Goal: Information Seeking & Learning: Learn about a topic

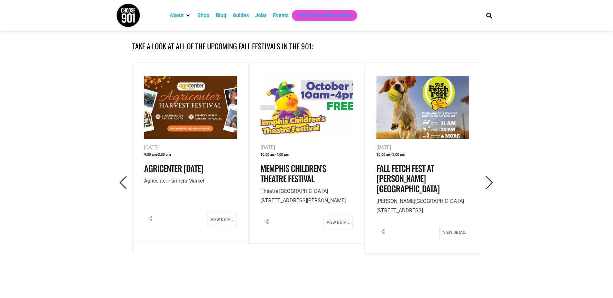
scroll to position [258, 0]
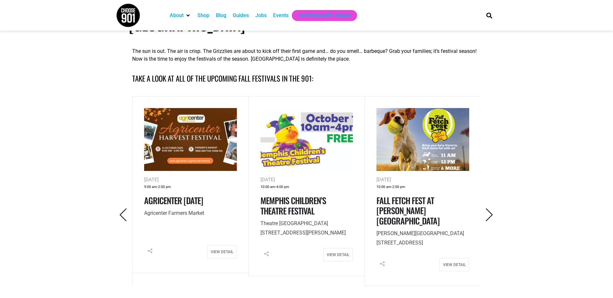
click at [319, 141] on img at bounding box center [306, 139] width 93 height 63
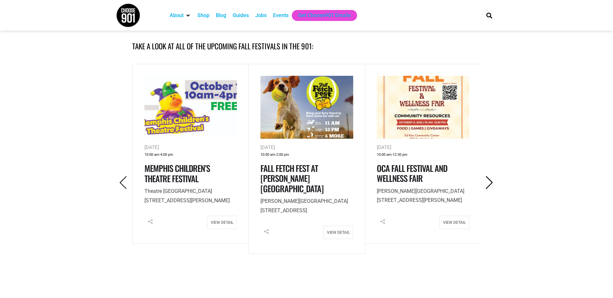
click at [489, 176] on icon "Next" at bounding box center [488, 182] width 13 height 13
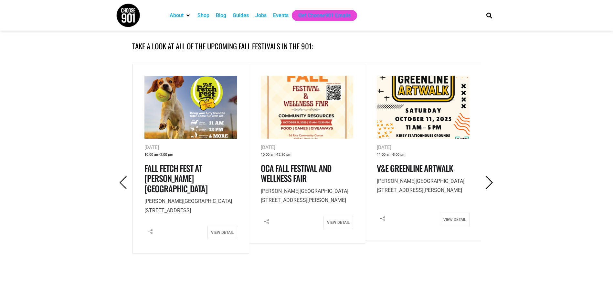
click at [490, 176] on icon "Next" at bounding box center [488, 182] width 13 height 13
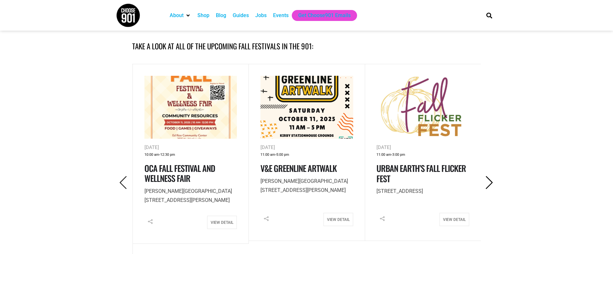
click at [490, 176] on icon "Next" at bounding box center [488, 182] width 13 height 13
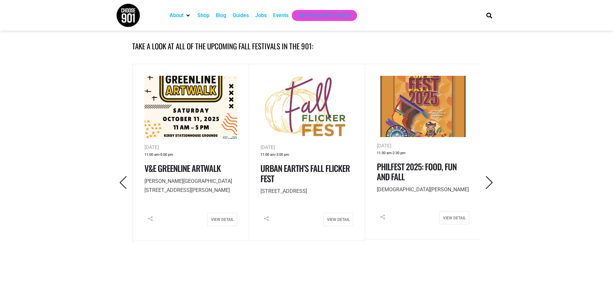
click at [440, 103] on img at bounding box center [423, 107] width 93 height 62
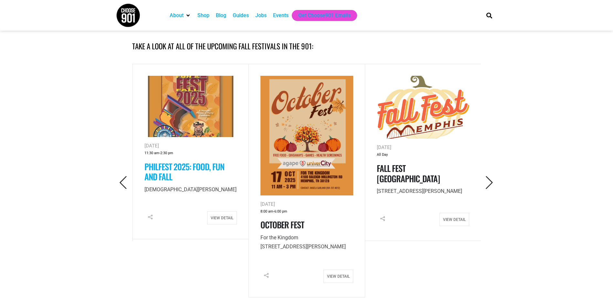
click at [160, 160] on link "PhilFest 2025: Food, Fun and Fall" at bounding box center [184, 171] width 80 height 23
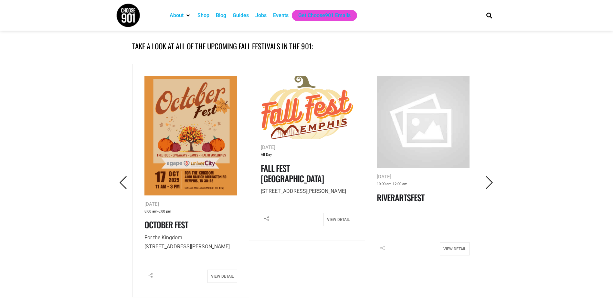
click at [304, 94] on img at bounding box center [307, 107] width 93 height 63
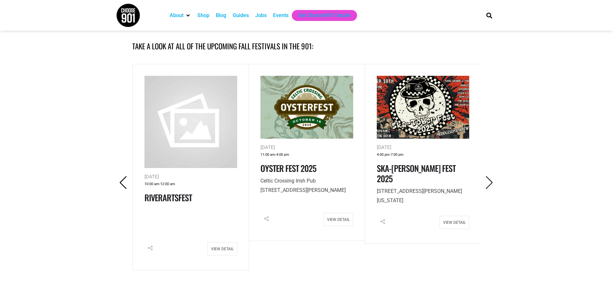
click at [125, 176] on icon "Previous" at bounding box center [123, 182] width 13 height 13
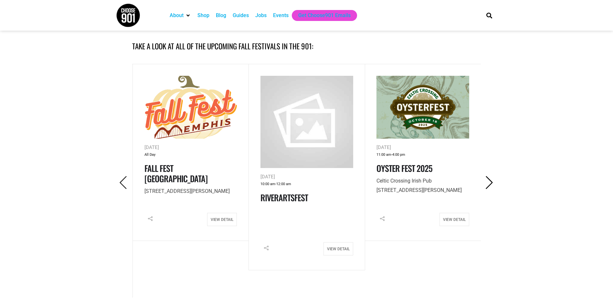
click at [489, 176] on icon "Next" at bounding box center [488, 182] width 13 height 13
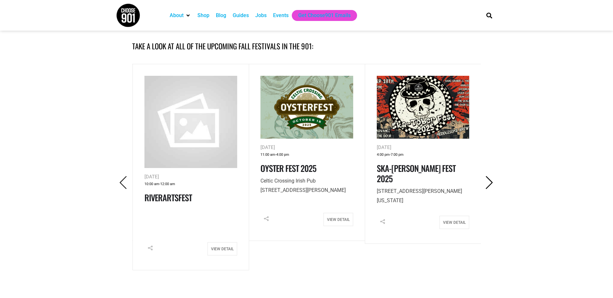
click at [490, 176] on icon "Next" at bounding box center [488, 182] width 13 height 13
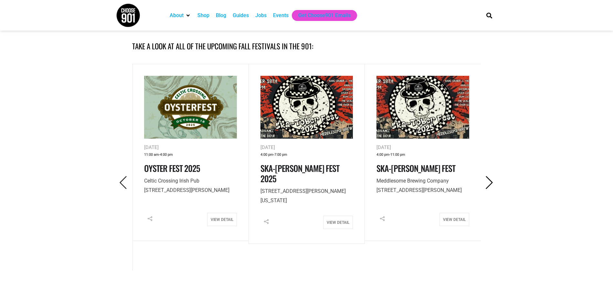
click at [491, 176] on icon "Next" at bounding box center [488, 182] width 13 height 13
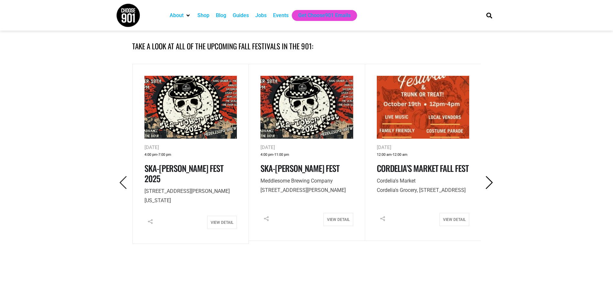
click at [492, 176] on icon "Next" at bounding box center [488, 182] width 13 height 13
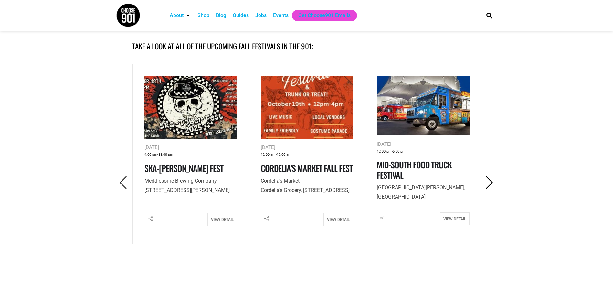
click at [491, 176] on icon "Next" at bounding box center [488, 182] width 13 height 13
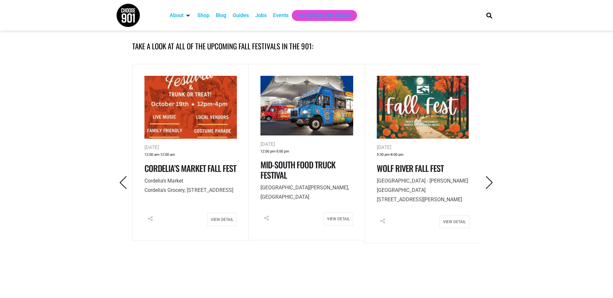
click at [428, 96] on img at bounding box center [423, 107] width 93 height 63
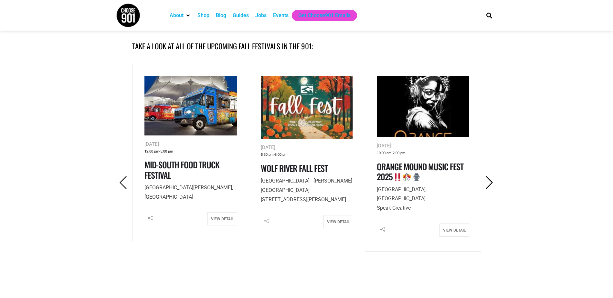
click at [486, 176] on icon "Next" at bounding box center [488, 182] width 13 height 13
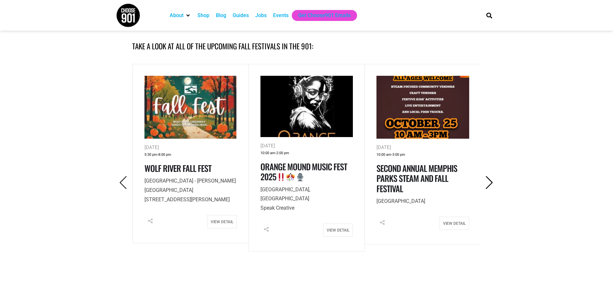
click at [486, 176] on icon "Next" at bounding box center [488, 182] width 13 height 13
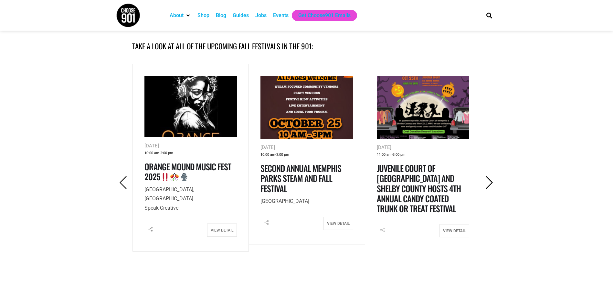
click at [486, 176] on icon "Next" at bounding box center [488, 182] width 13 height 13
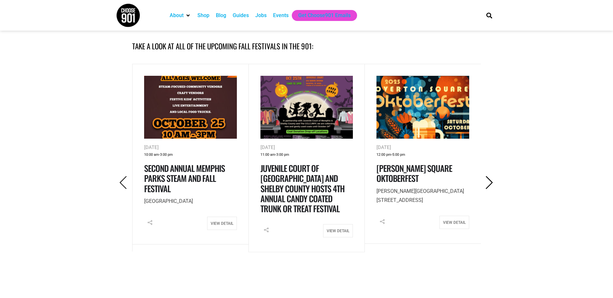
click at [486, 176] on icon "Next" at bounding box center [488, 182] width 13 height 13
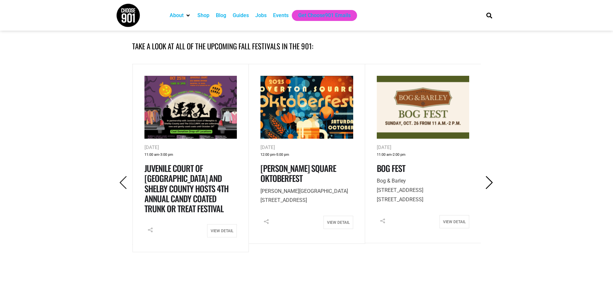
click at [486, 176] on icon "Next" at bounding box center [488, 182] width 13 height 13
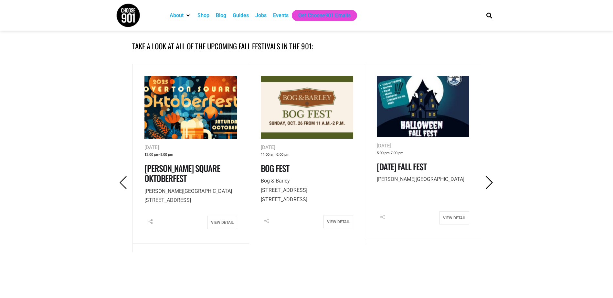
click at [486, 176] on icon "Next" at bounding box center [488, 182] width 13 height 13
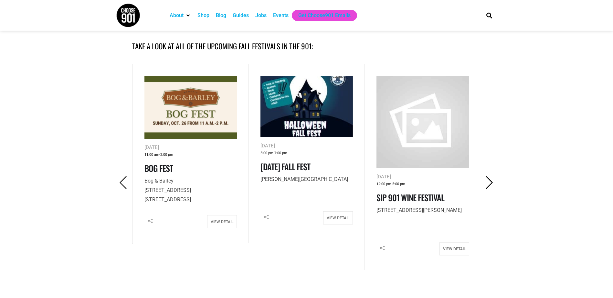
click at [486, 176] on icon "Next" at bounding box center [488, 182] width 13 height 13
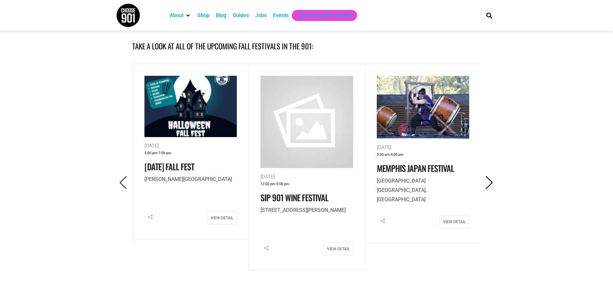
click at [486, 176] on icon "Next" at bounding box center [488, 182] width 13 height 13
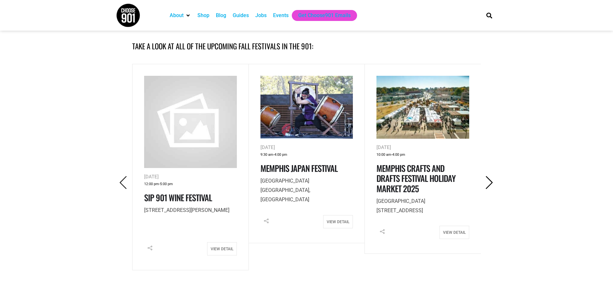
click at [486, 176] on icon "Next" at bounding box center [488, 182] width 13 height 13
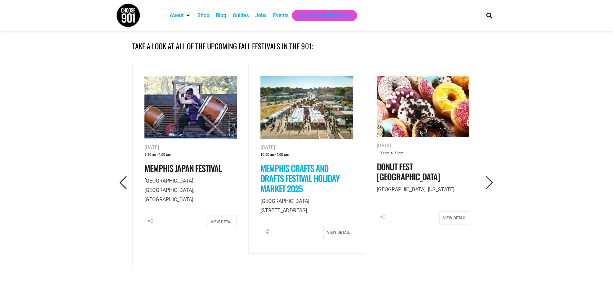
click at [293, 162] on link "Memphis Crafts and Drafts Festival Holiday Market 2025" at bounding box center [299, 178] width 79 height 33
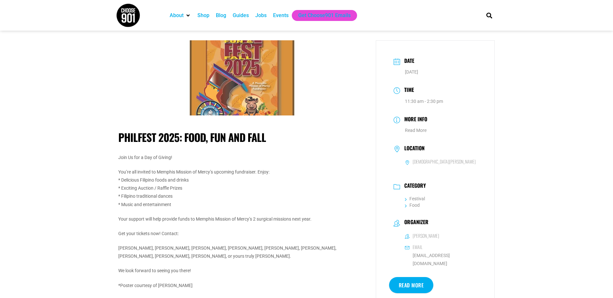
click at [270, 83] on img at bounding box center [241, 77] width 113 height 75
